Goal: Find specific page/section: Find specific page/section

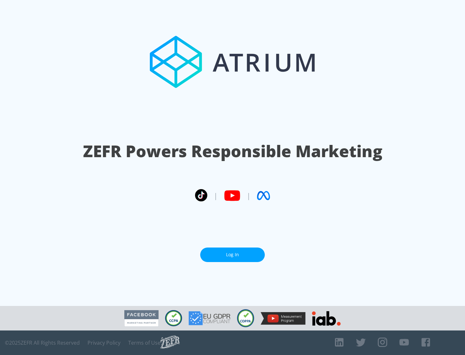
click at [233, 255] on link "Log In" at bounding box center [232, 255] width 65 height 15
